Goal: Find specific page/section

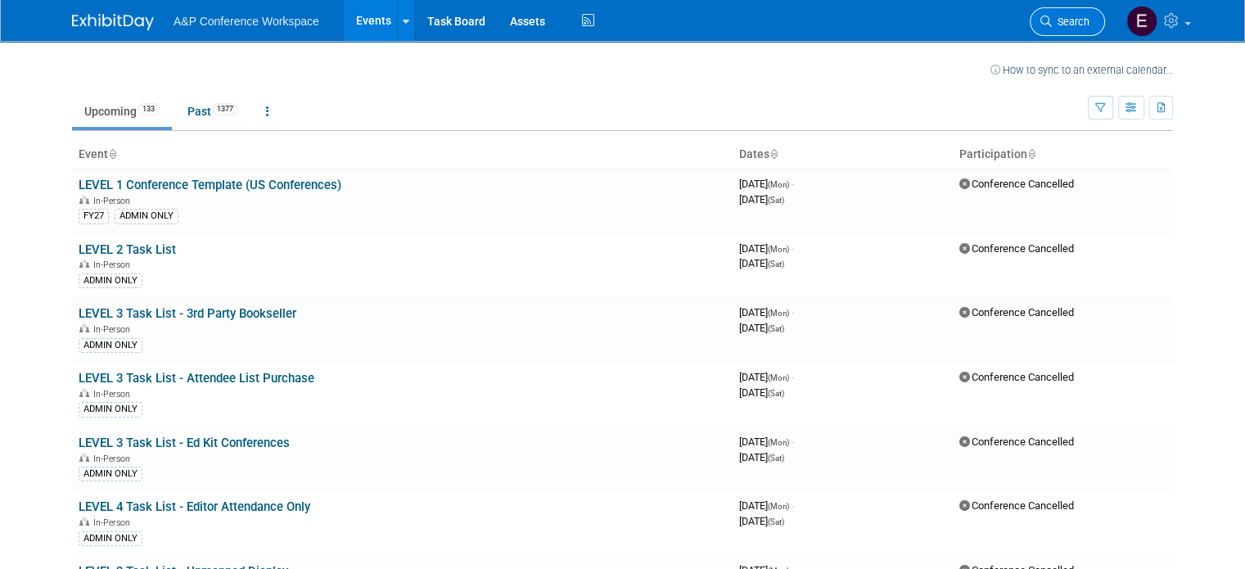
click at [1089, 18] on span "Search" at bounding box center [1070, 22] width 38 height 12
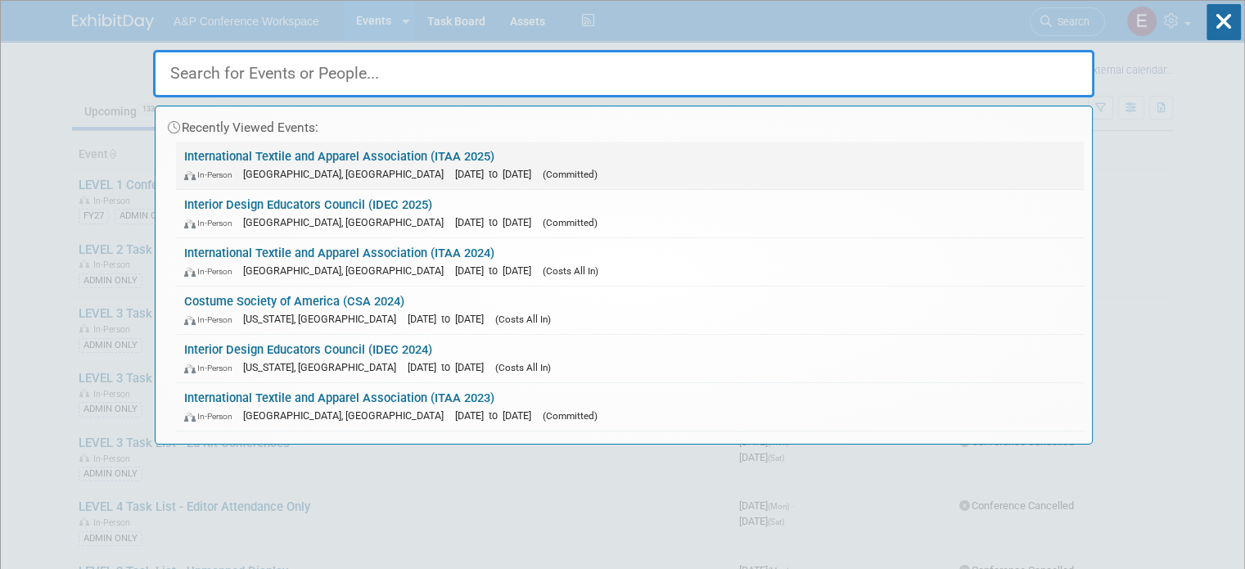
click at [386, 159] on link "International Textile and Apparel Association (ITAA 2025) In-Person [GEOGRAPHIC…" at bounding box center [629, 165] width 907 height 47
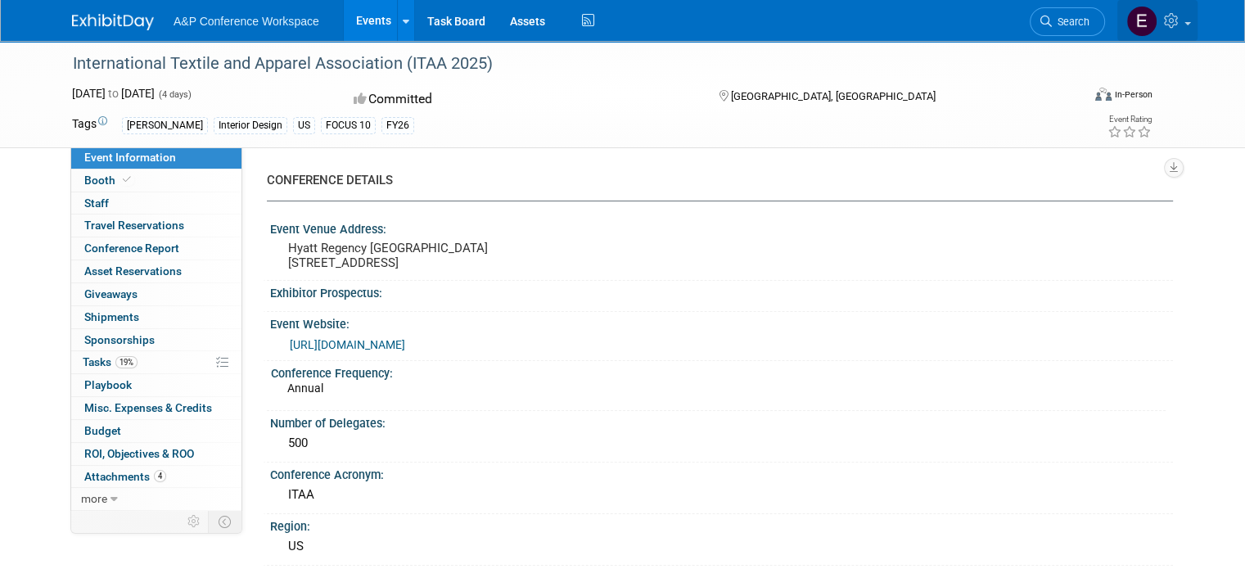
click at [1191, 22] on span at bounding box center [1187, 23] width 7 height 3
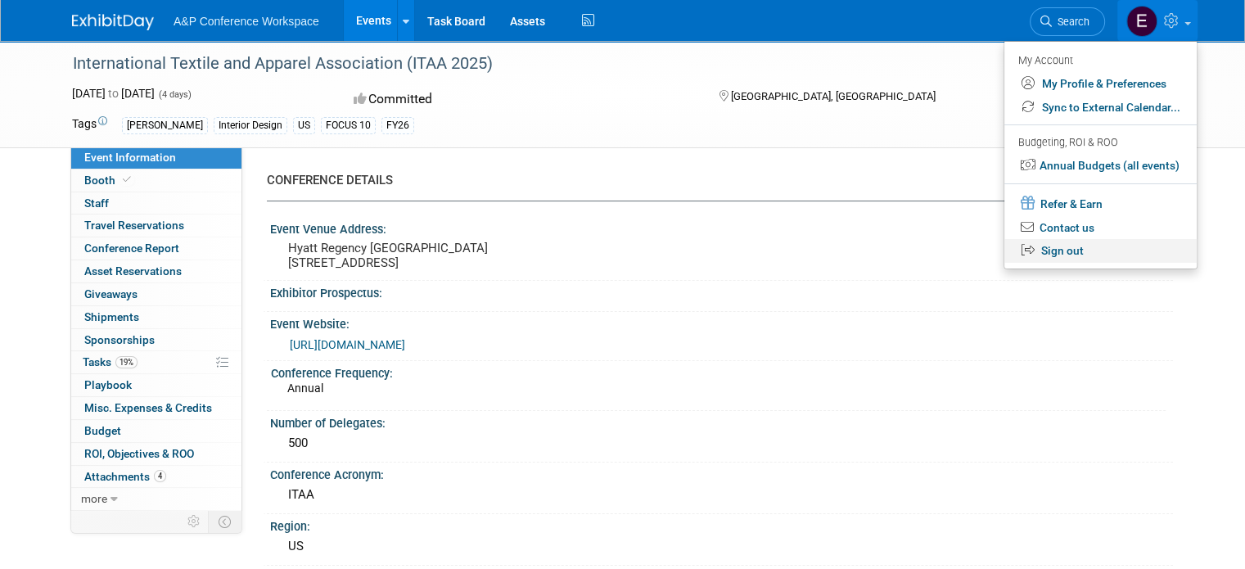
click at [1097, 247] on link "Sign out" at bounding box center [1100, 251] width 192 height 24
